Goal: Task Accomplishment & Management: Manage account settings

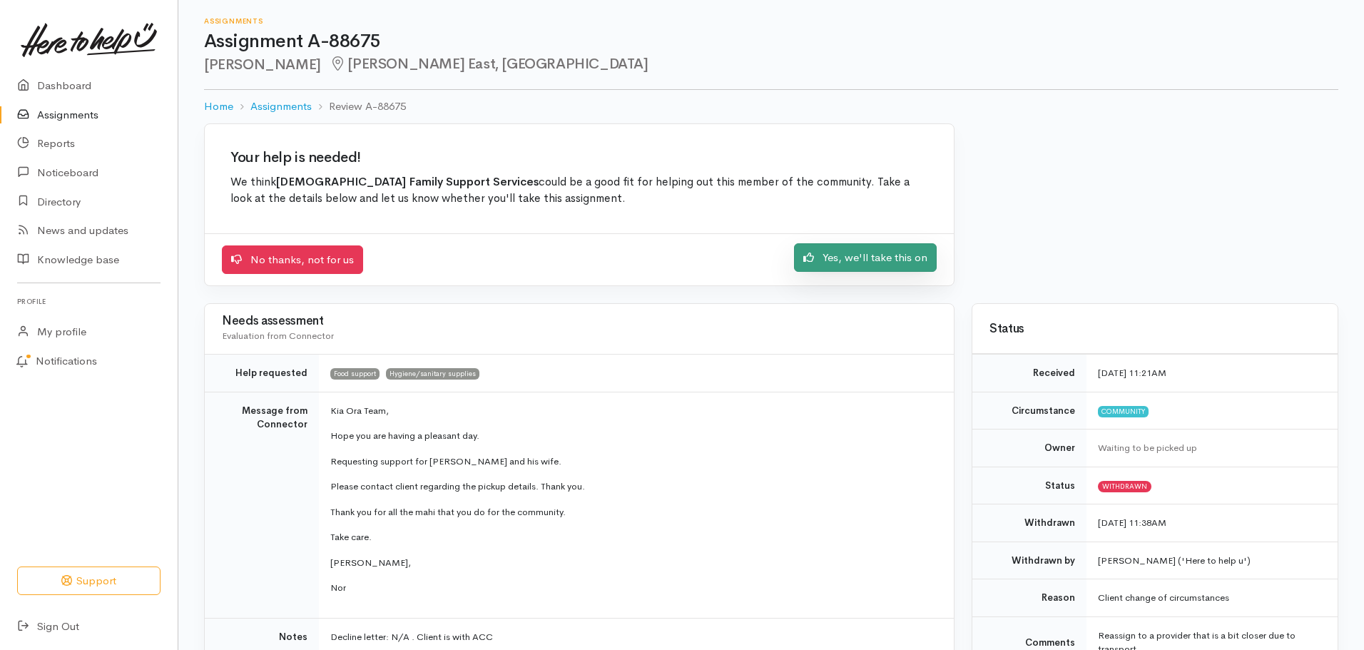
click at [852, 252] on link "Yes, we'll take this on" at bounding box center [865, 257] width 143 height 29
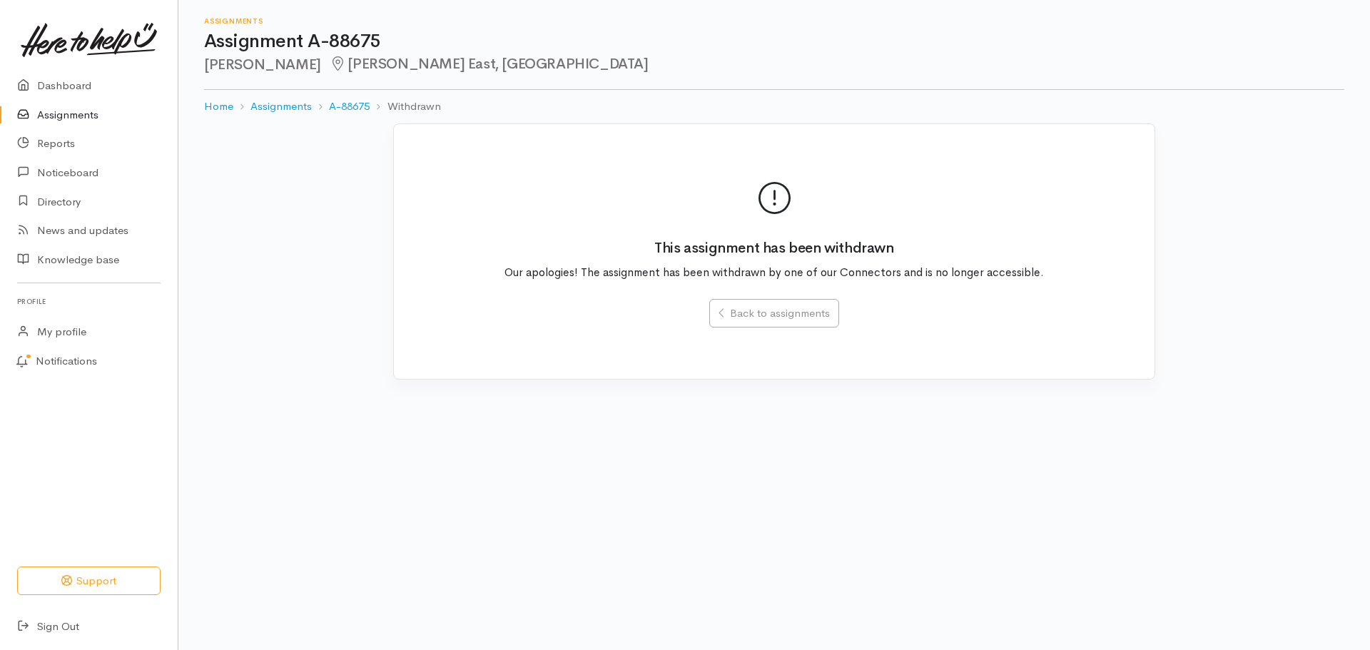
click at [83, 118] on link "Assignments" at bounding box center [89, 115] width 178 height 29
